Goal: Information Seeking & Learning: Understand process/instructions

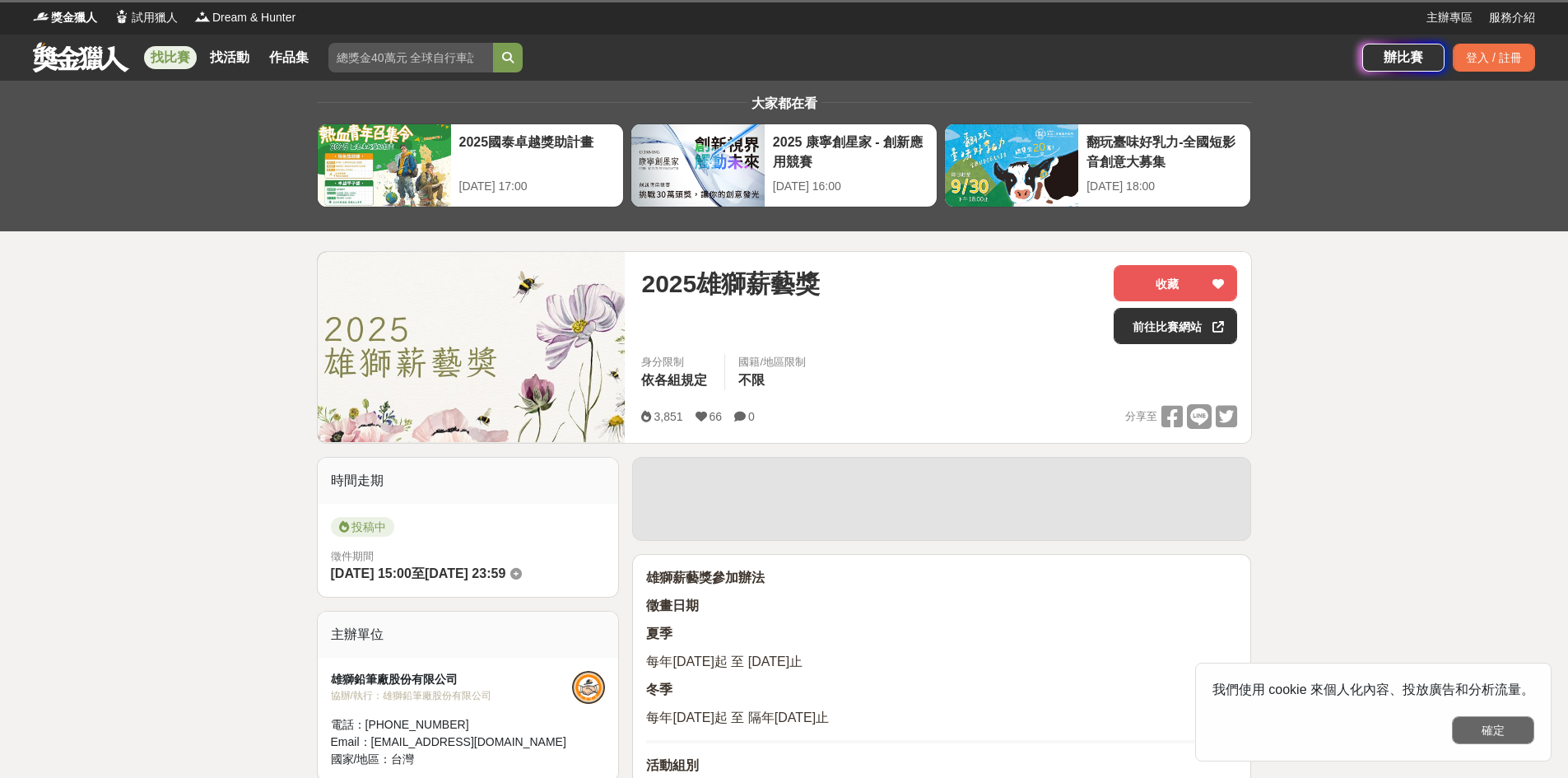
click at [1486, 718] on button "確定" at bounding box center [1493, 730] width 83 height 28
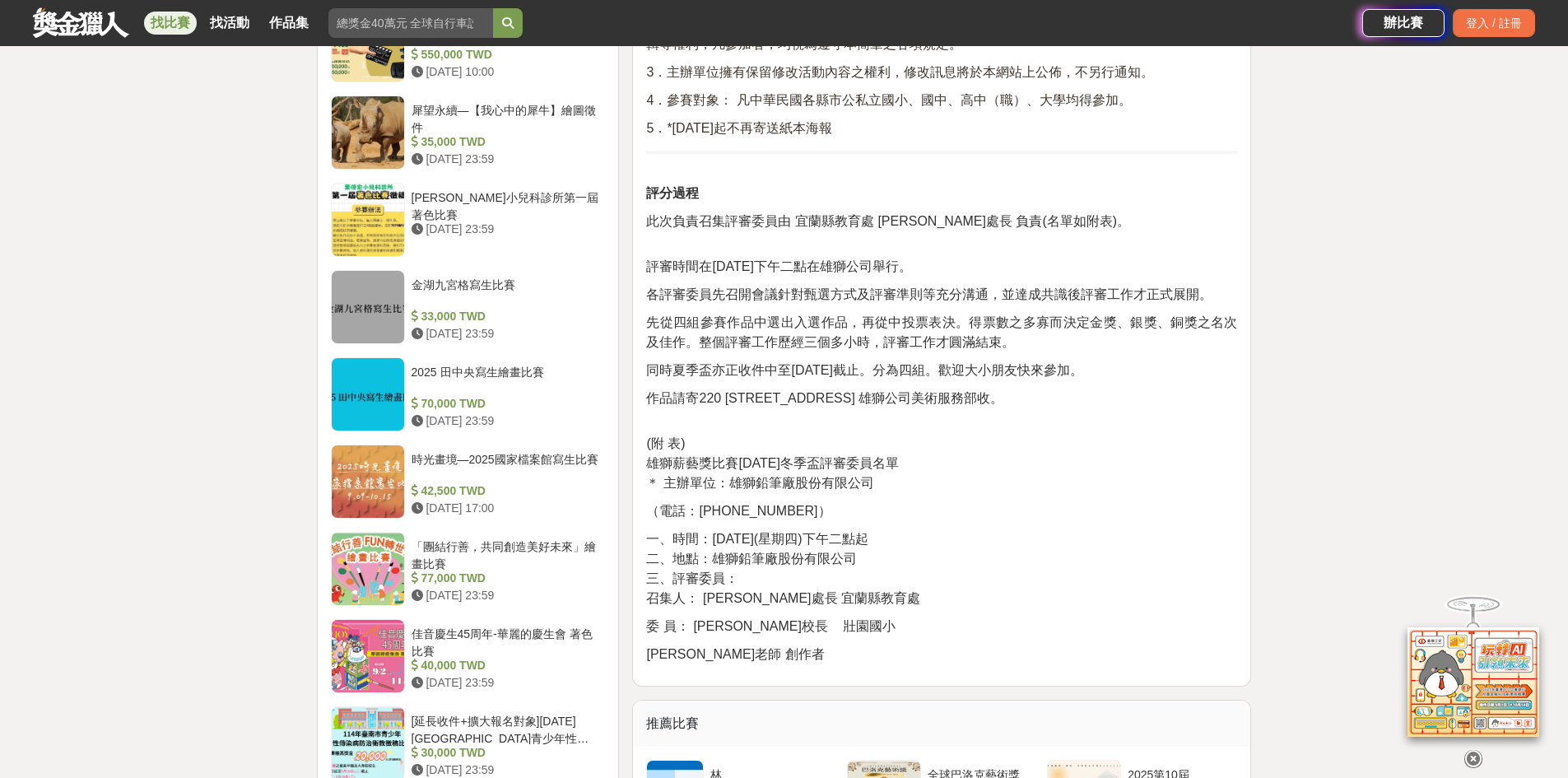
scroll to position [1893, 0]
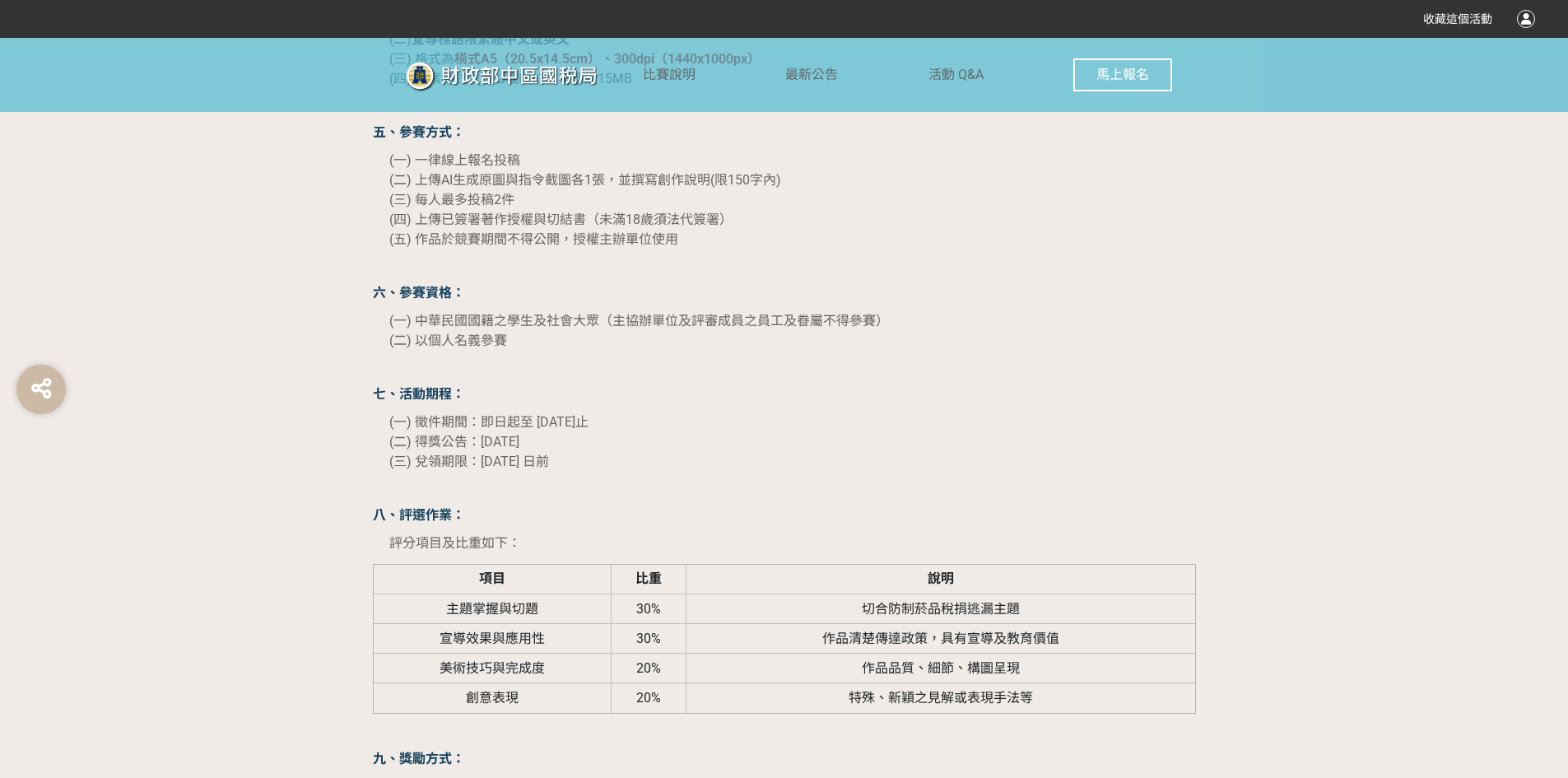
scroll to position [1646, 0]
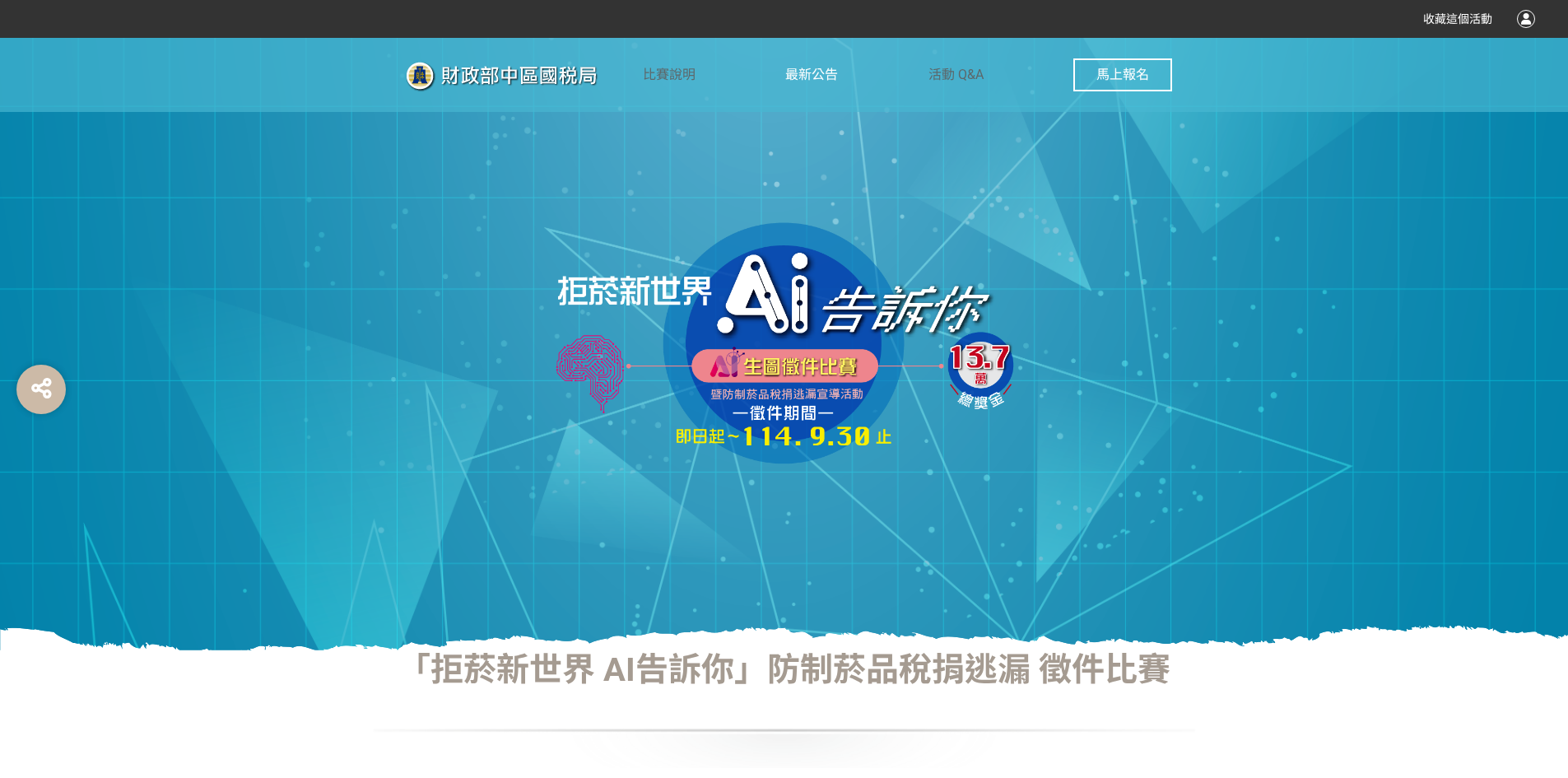
click at [824, 80] on span "最新公告" at bounding box center [811, 75] width 52 height 16
click at [658, 82] on span "比賽說明" at bounding box center [669, 75] width 52 height 16
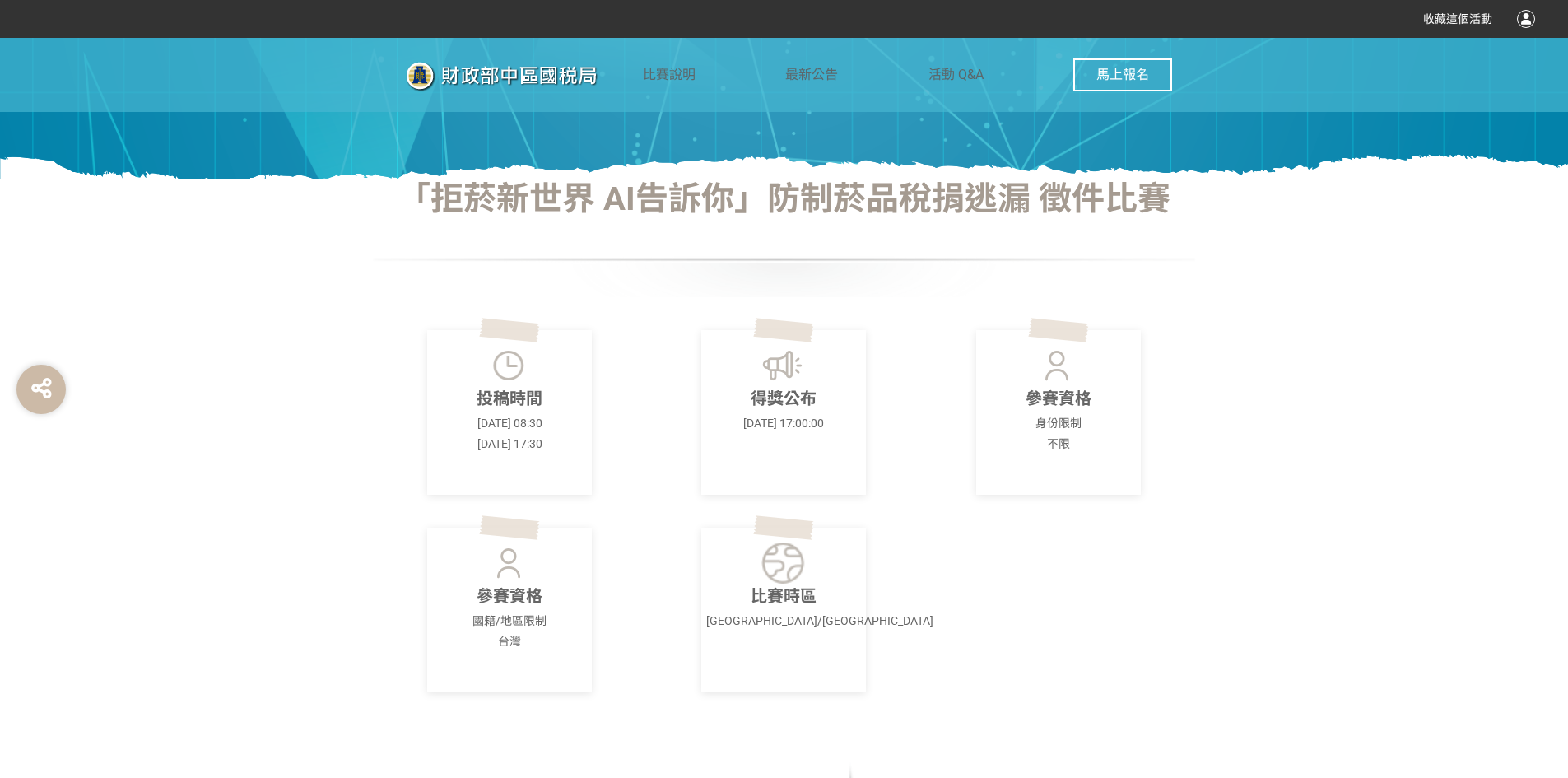
scroll to position [658, 0]
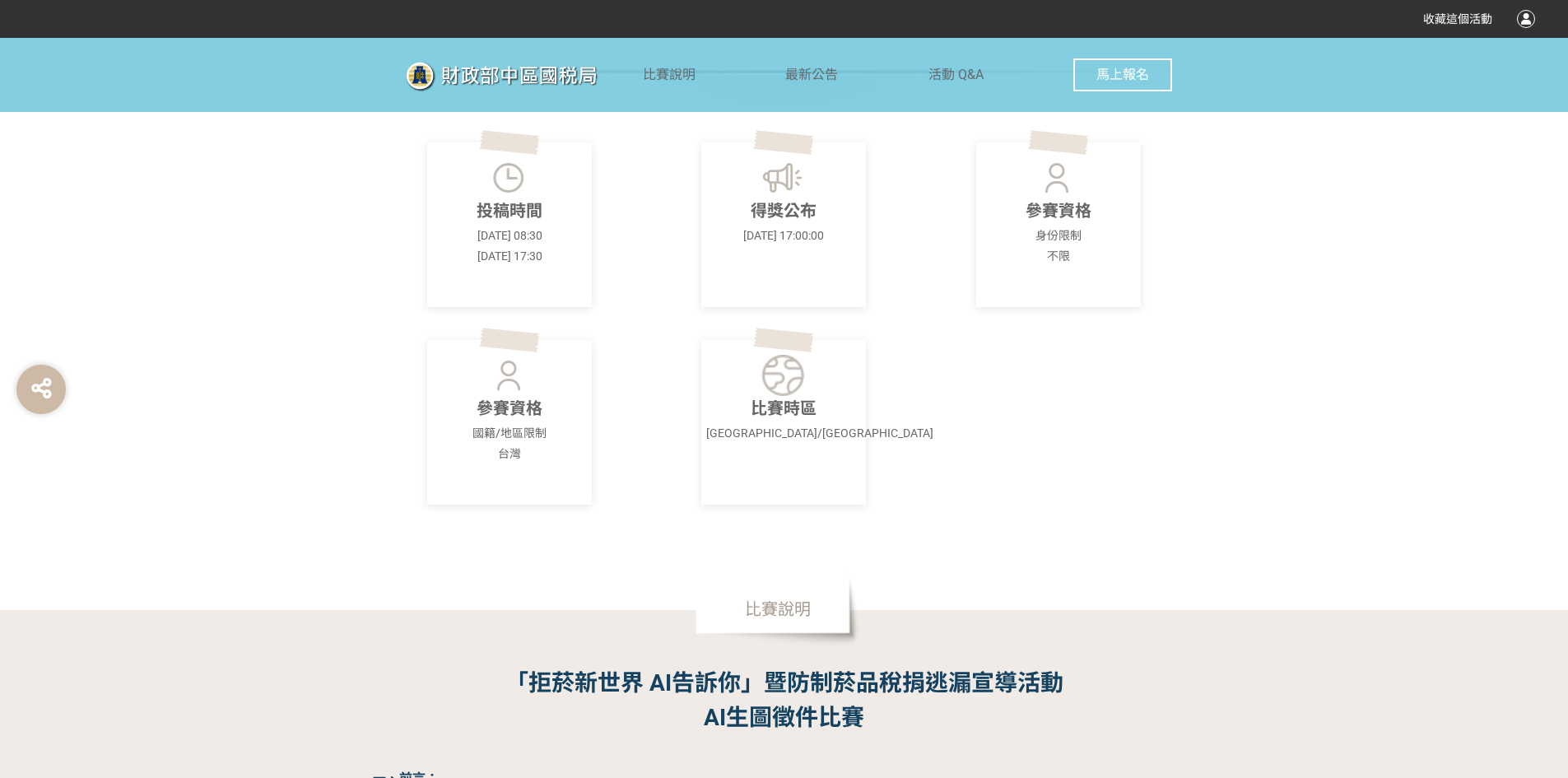
click at [783, 248] on div "得獎公布 [DATE] 17:00:00" at bounding box center [784, 224] width 165 height 165
click at [783, 221] on p "得獎公布" at bounding box center [784, 211] width 154 height 25
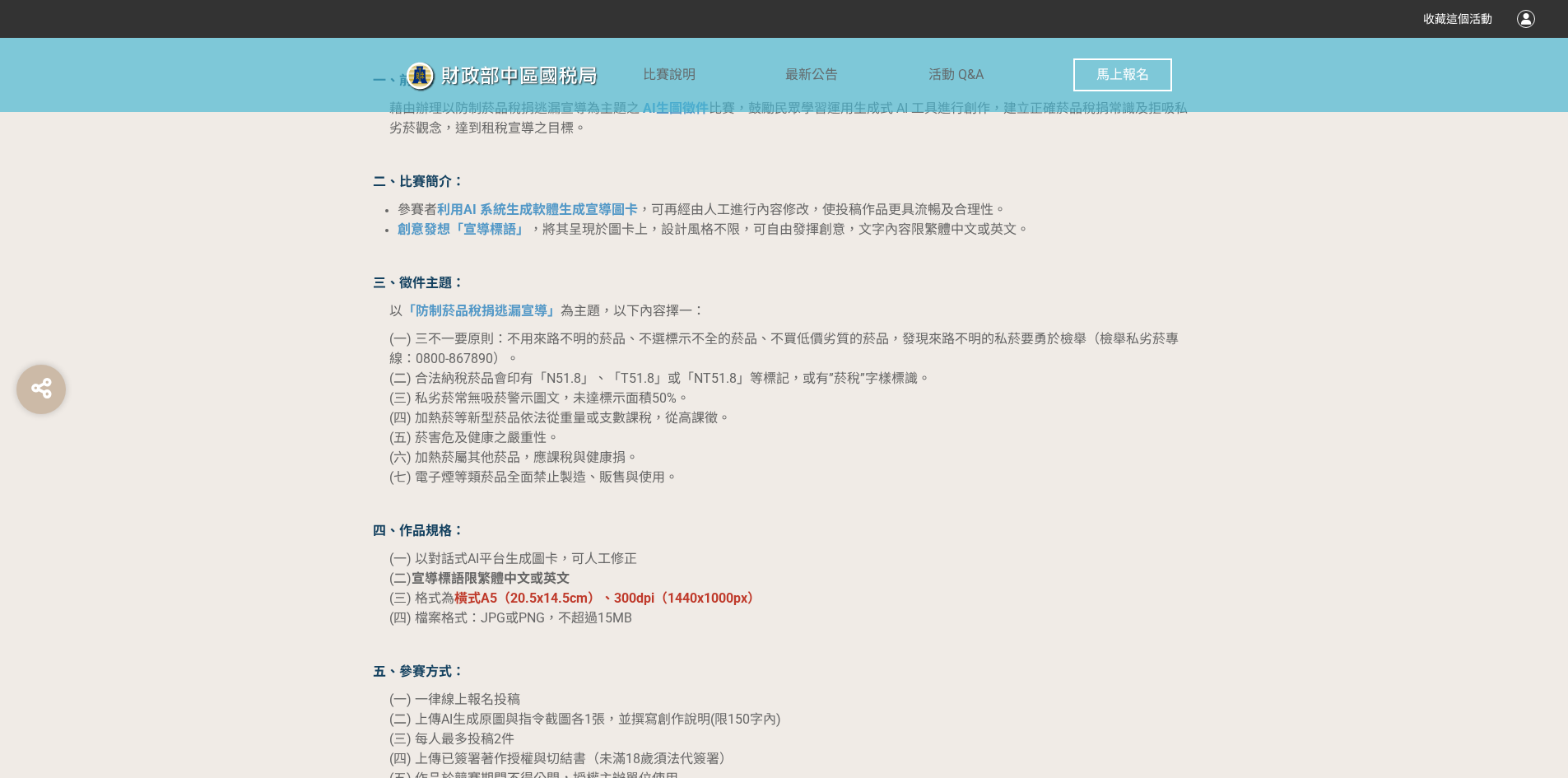
scroll to position [1316, 0]
